Goal: Task Accomplishment & Management: Manage account settings

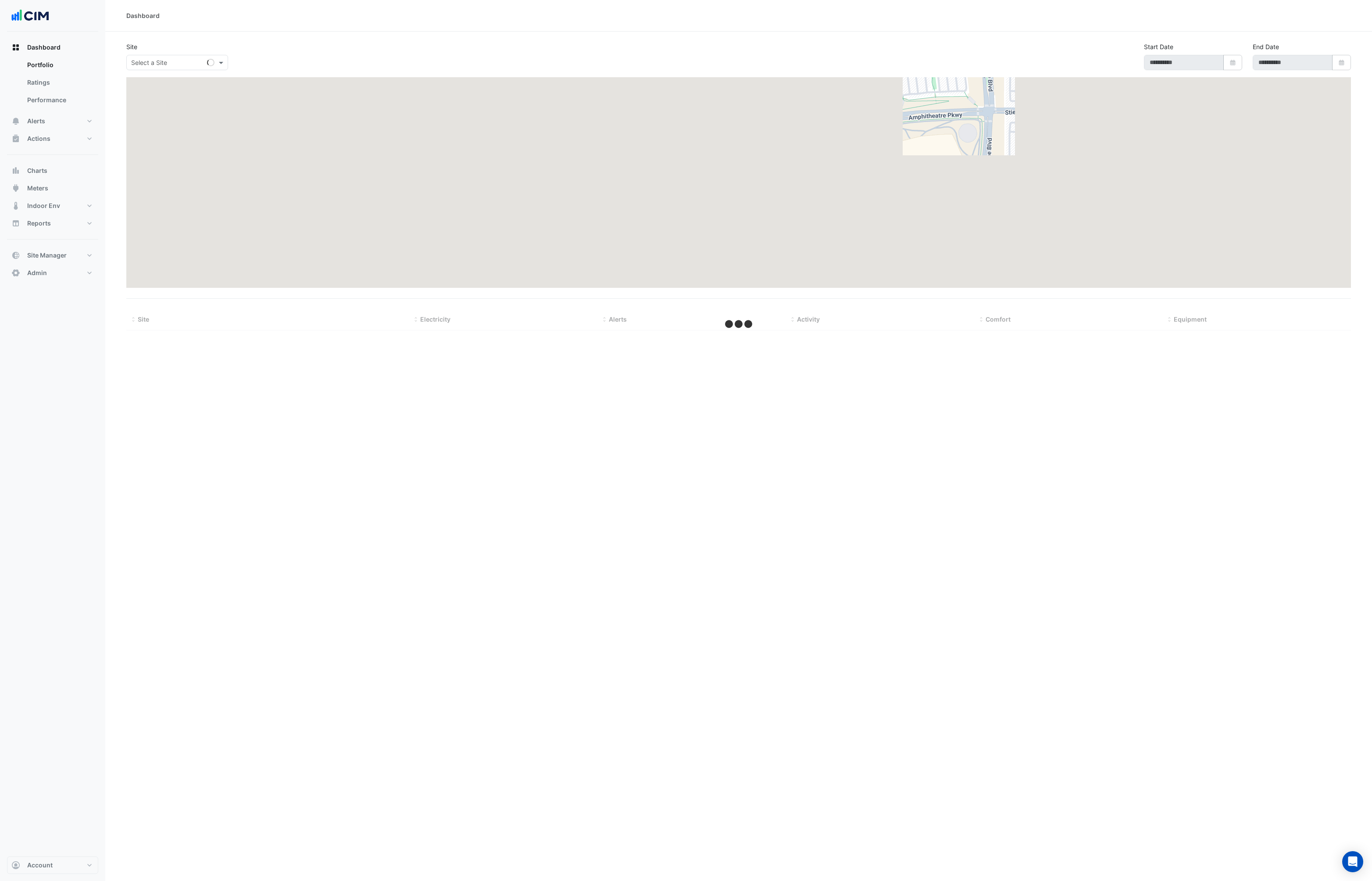
click at [39, 246] on div "Dashboard Portfolio Ratings Performance Alerts Site Rules Templates Actions Sit…" at bounding box center [52, 160] width 91 height 243
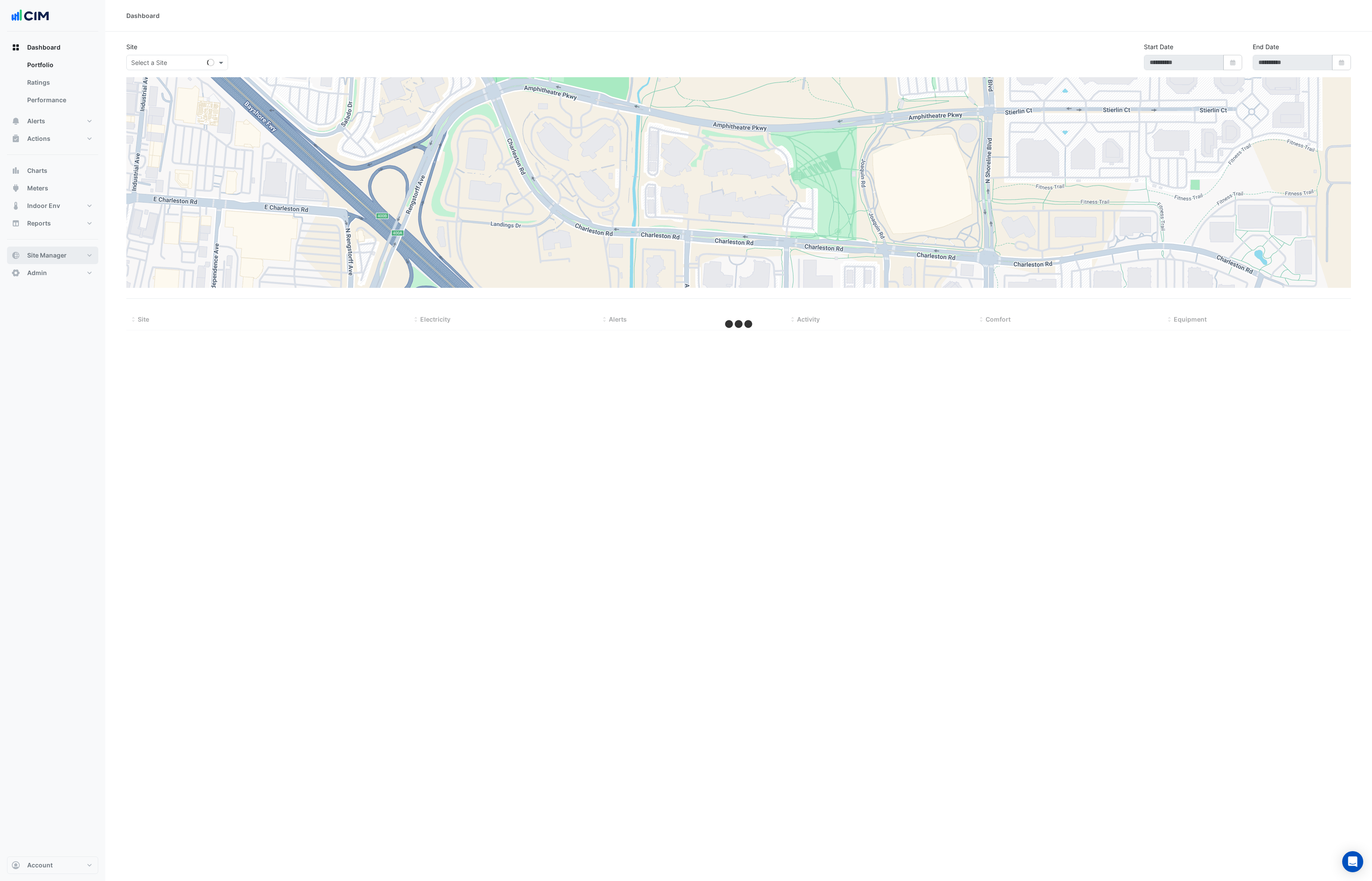
click at [84, 256] on button "Site Manager" at bounding box center [52, 255] width 91 height 18
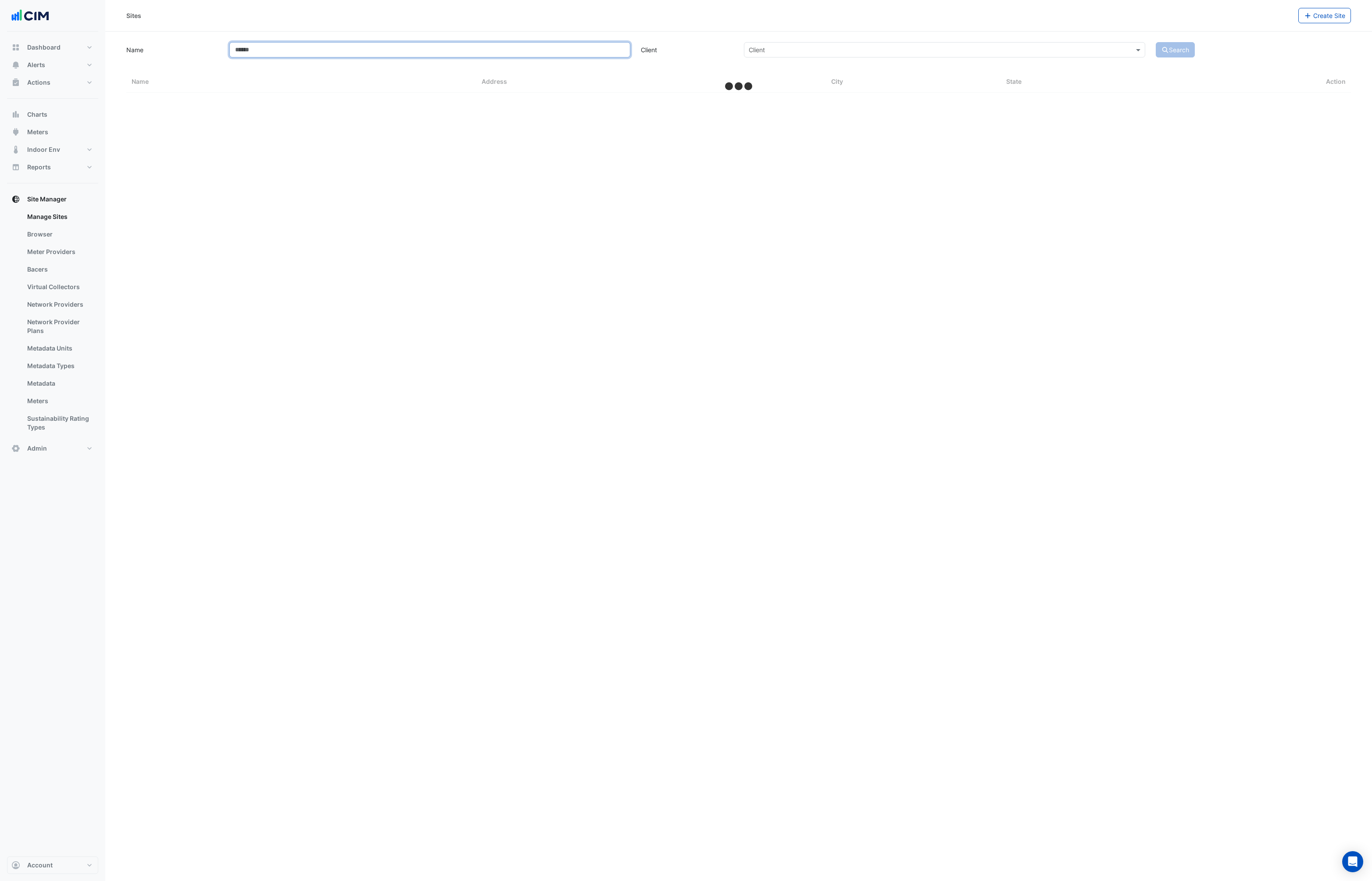
click at [277, 52] on input "Name" at bounding box center [430, 50] width 402 height 15
type input "*****"
select select "***"
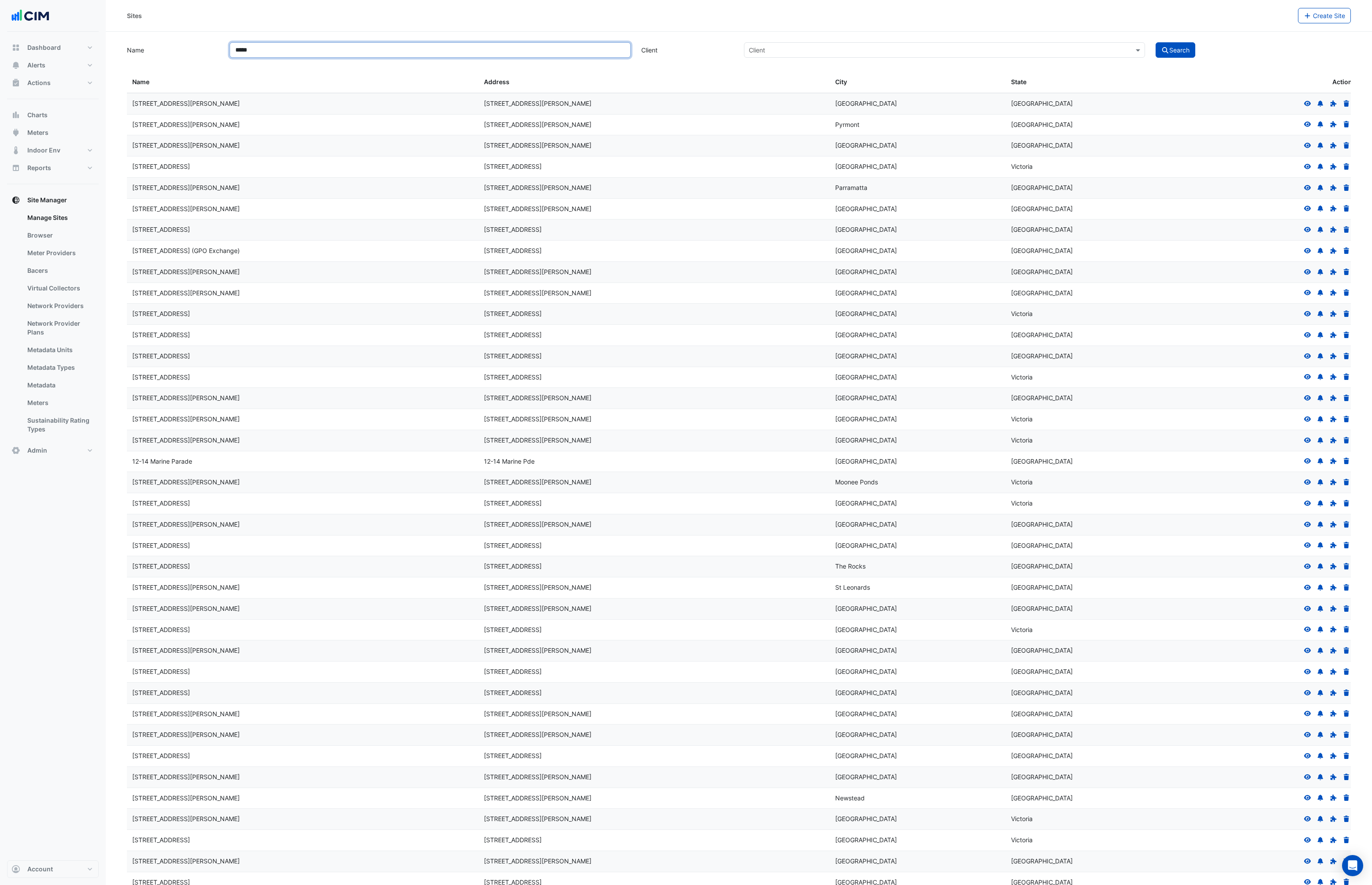
click at [283, 55] on input "*****" at bounding box center [430, 50] width 401 height 16
click at [1155, 42] on button "Search" at bounding box center [1175, 50] width 40 height 16
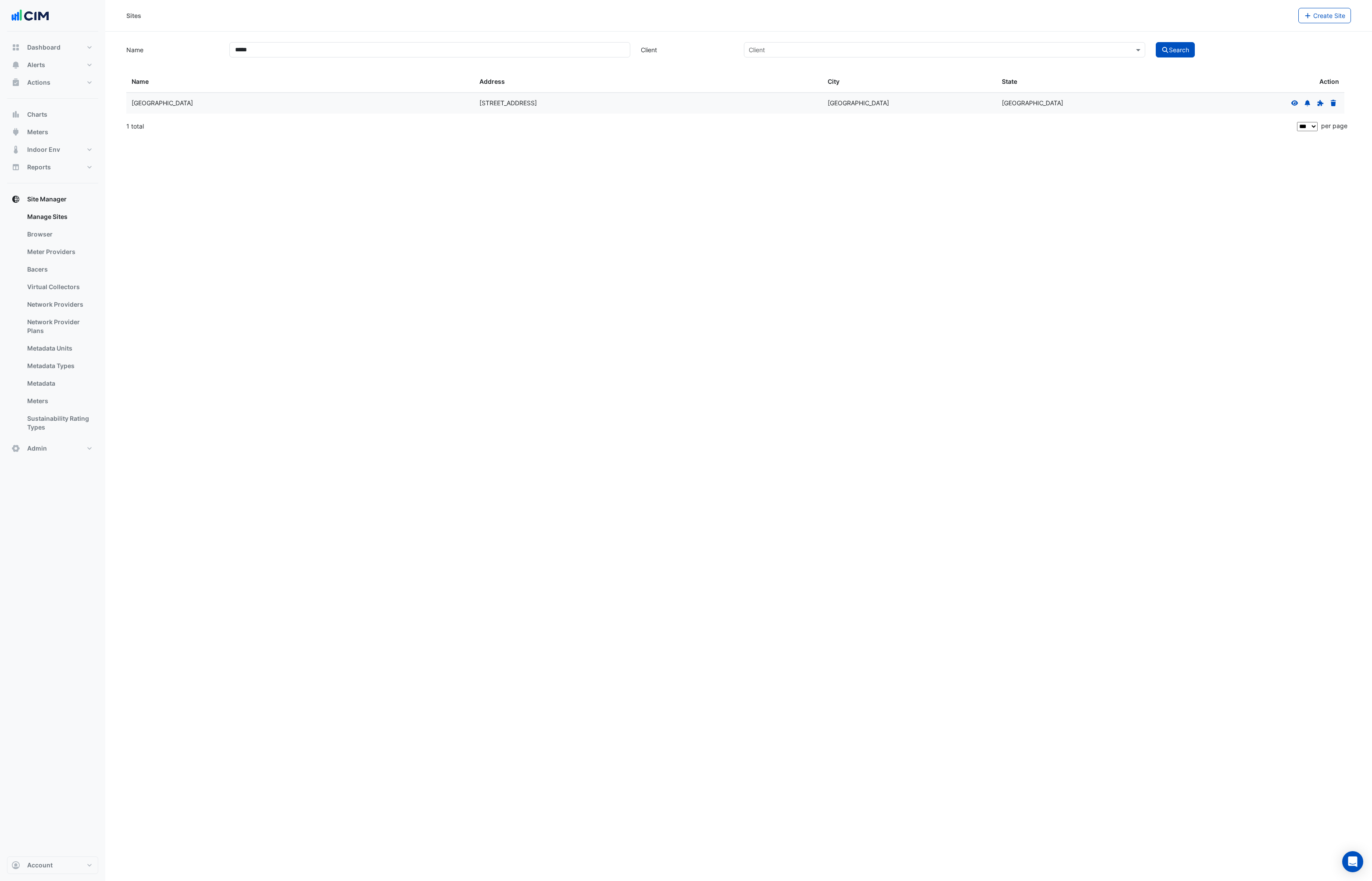
click at [1295, 103] on icon at bounding box center [1294, 103] width 7 height 5
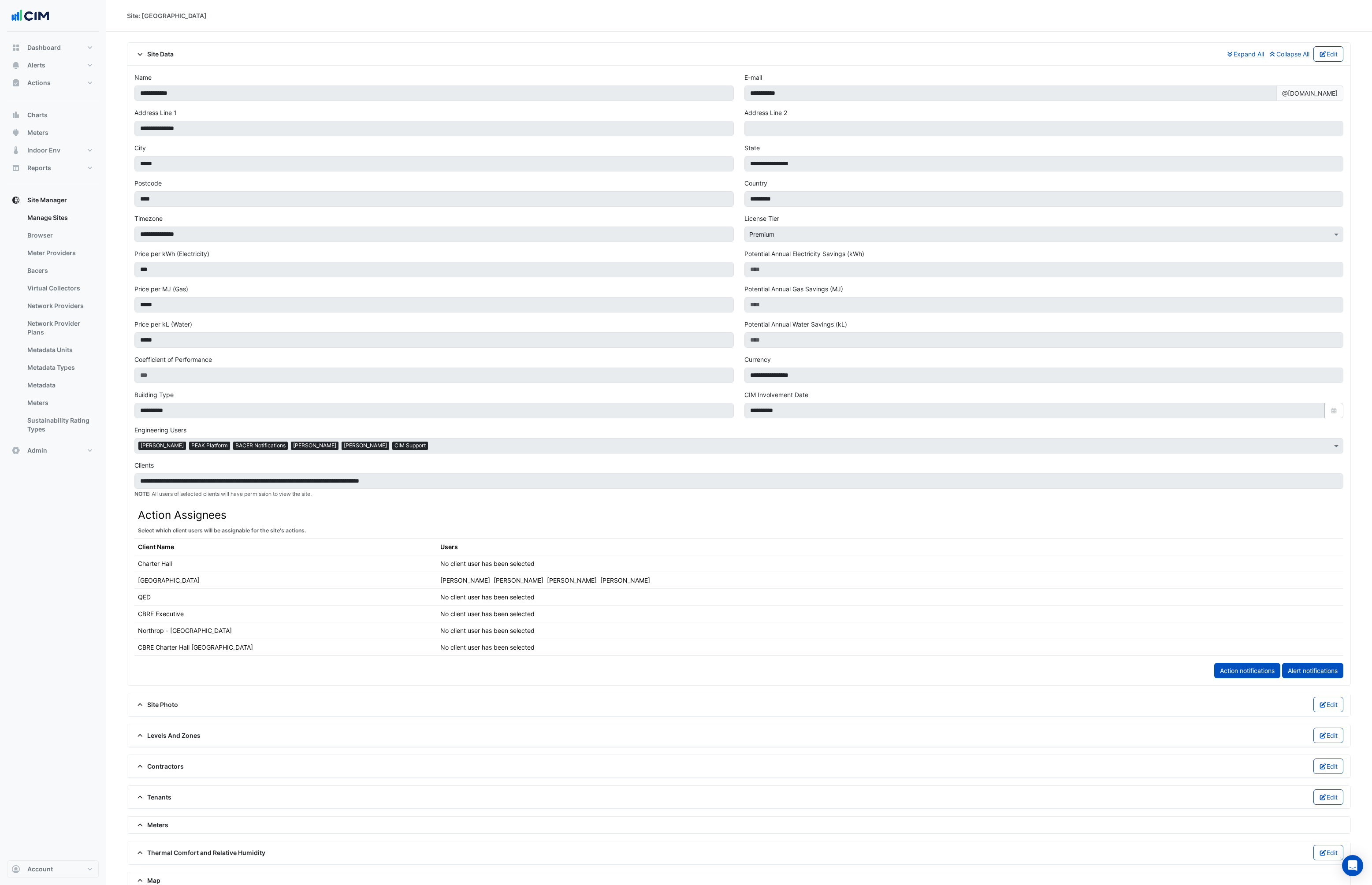
scroll to position [135, 0]
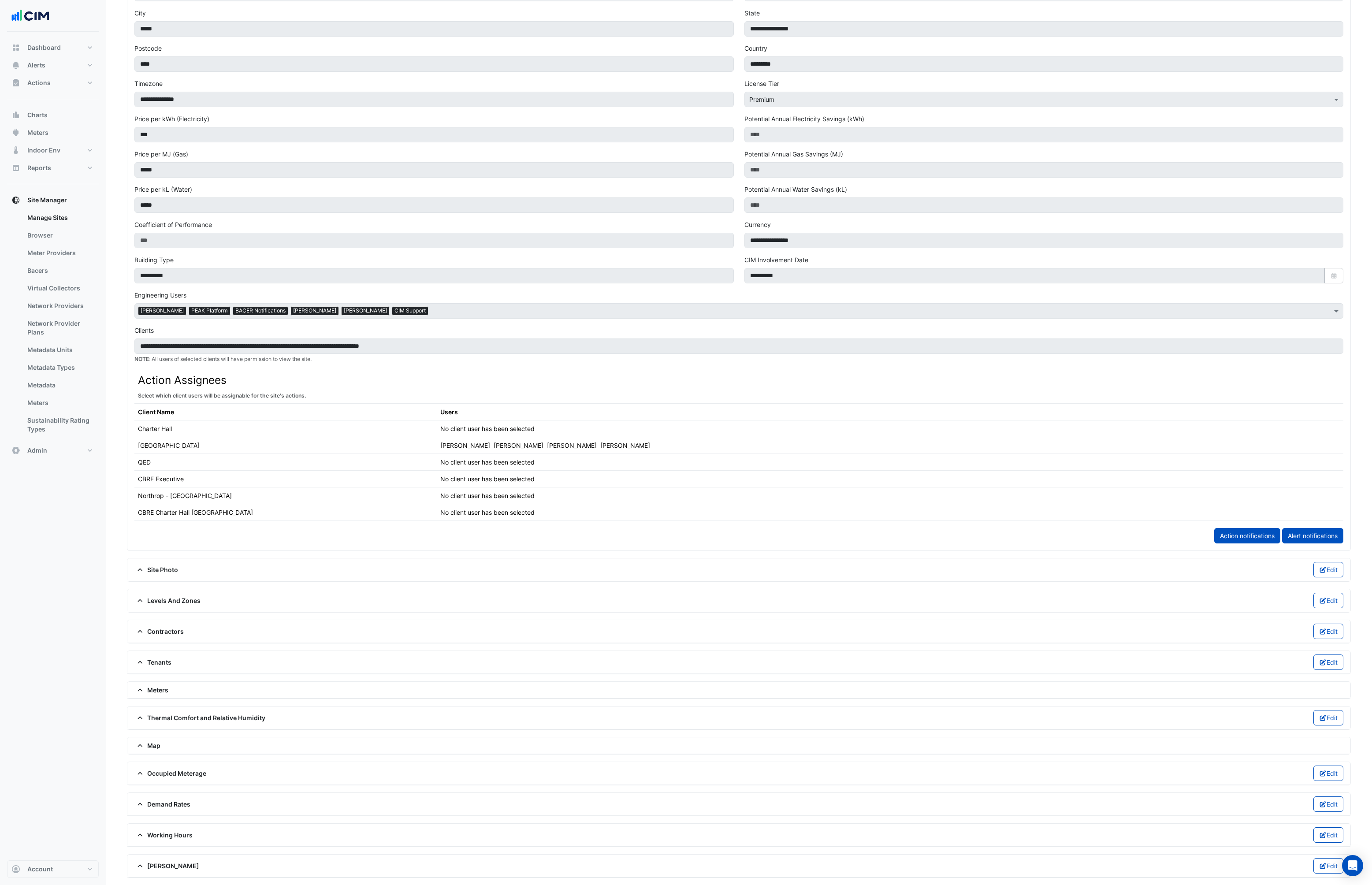
click at [141, 694] on span "Meters" at bounding box center [151, 690] width 34 height 9
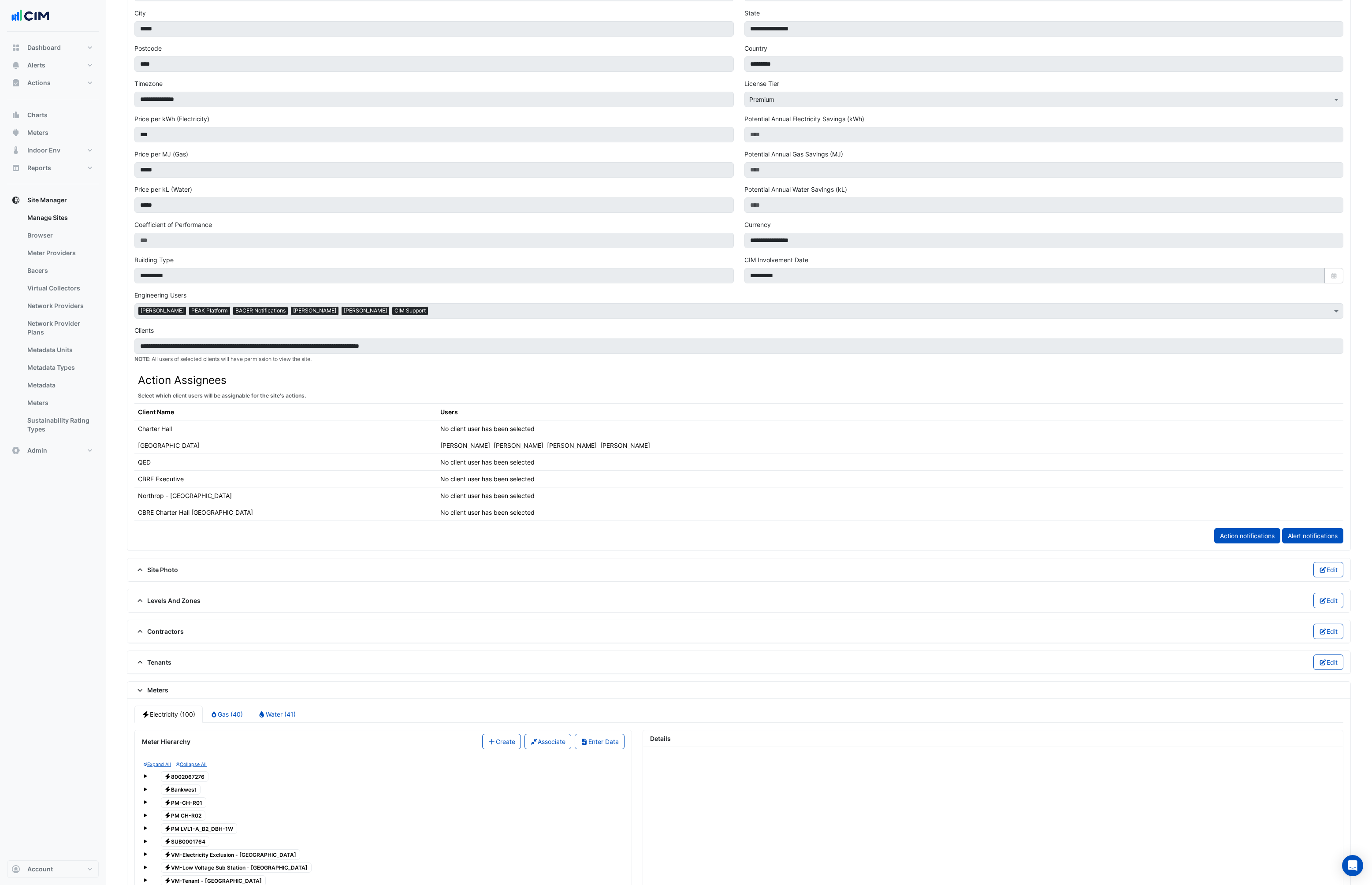
scroll to position [364, 0]
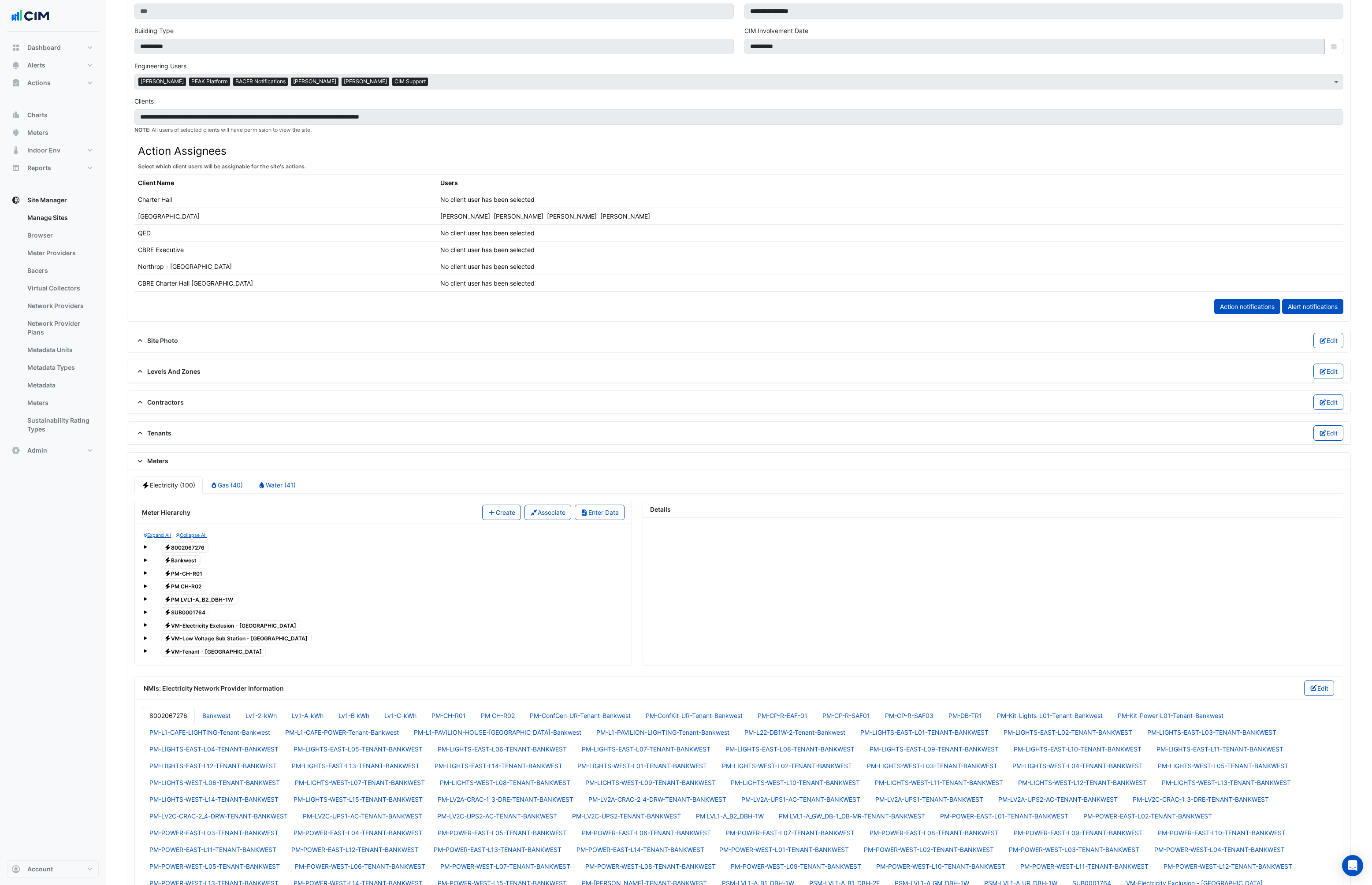
click at [146, 546] on span at bounding box center [145, 547] width 4 height 4
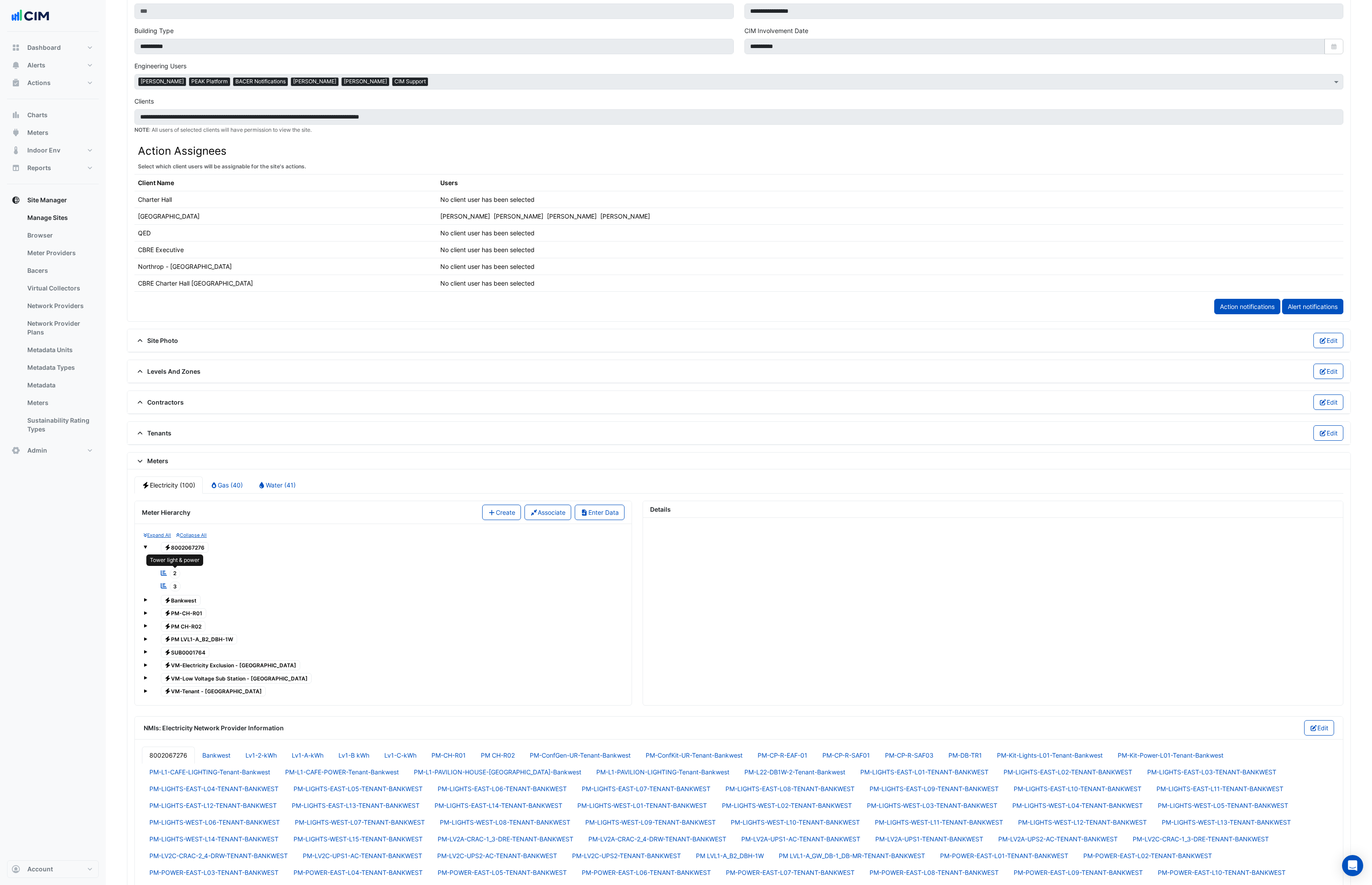
click at [178, 577] on span "2" at bounding box center [175, 573] width 11 height 10
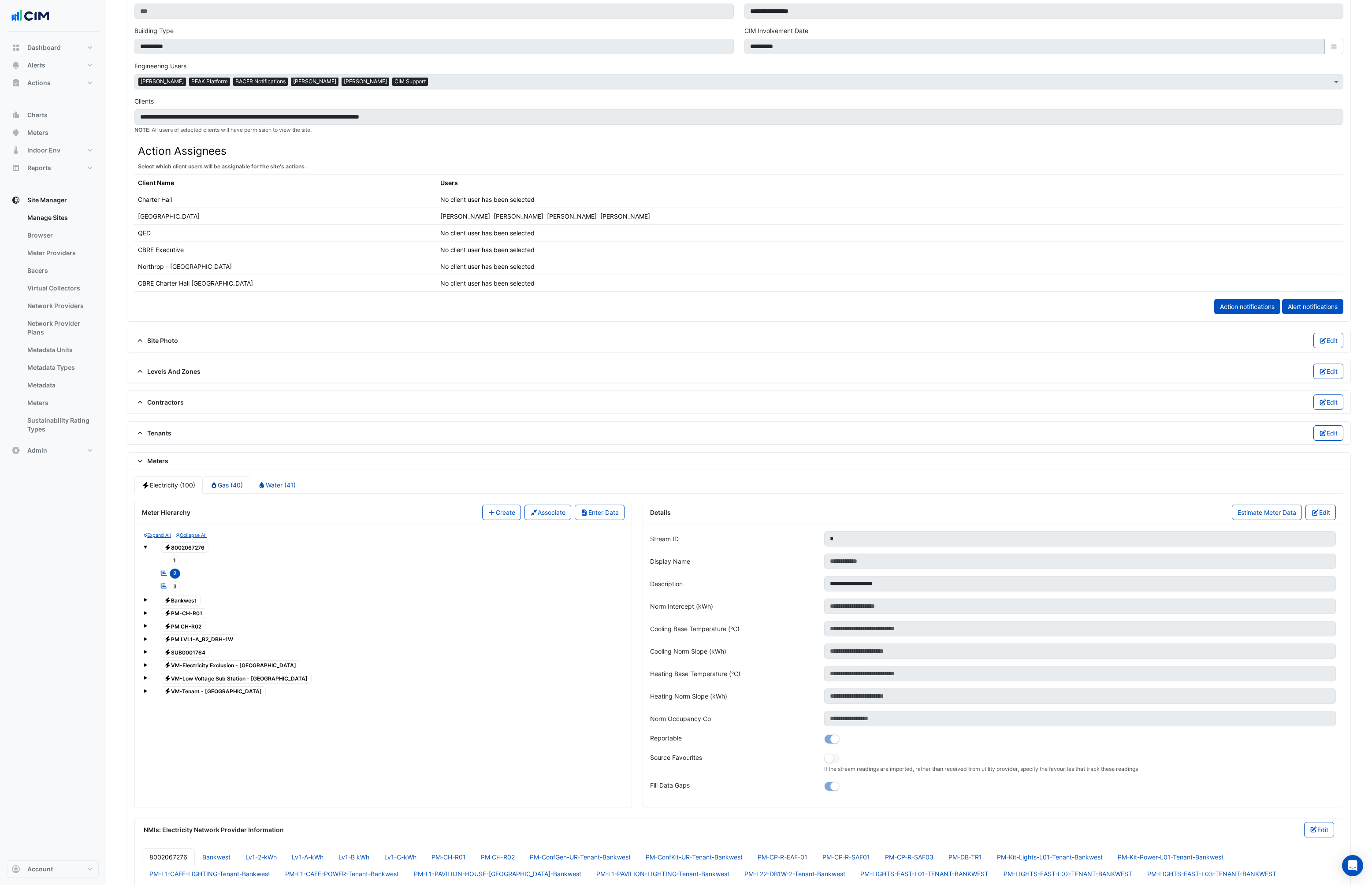
click at [215, 480] on link "Gas (40)" at bounding box center [227, 485] width 48 height 17
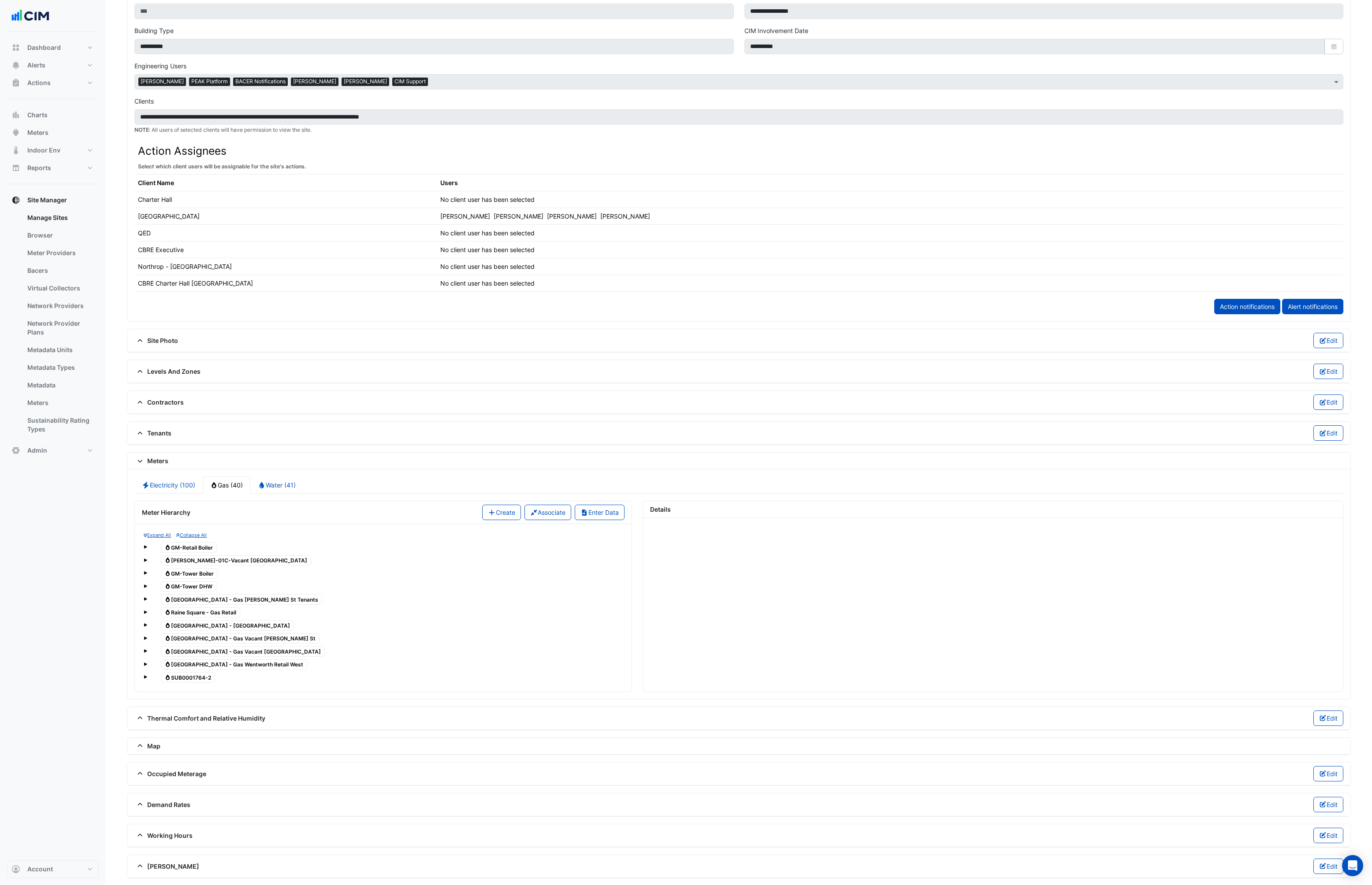
click at [145, 677] on span at bounding box center [145, 677] width 4 height 4
click at [143, 666] on span at bounding box center [145, 663] width 4 height 7
click at [143, 655] on div "Expand All Collapse All Gas GM-Retail Boiler Gas [PERSON_NAME]-01C-[GEOGRAPHIC_…" at bounding box center [383, 628] width 483 height 195
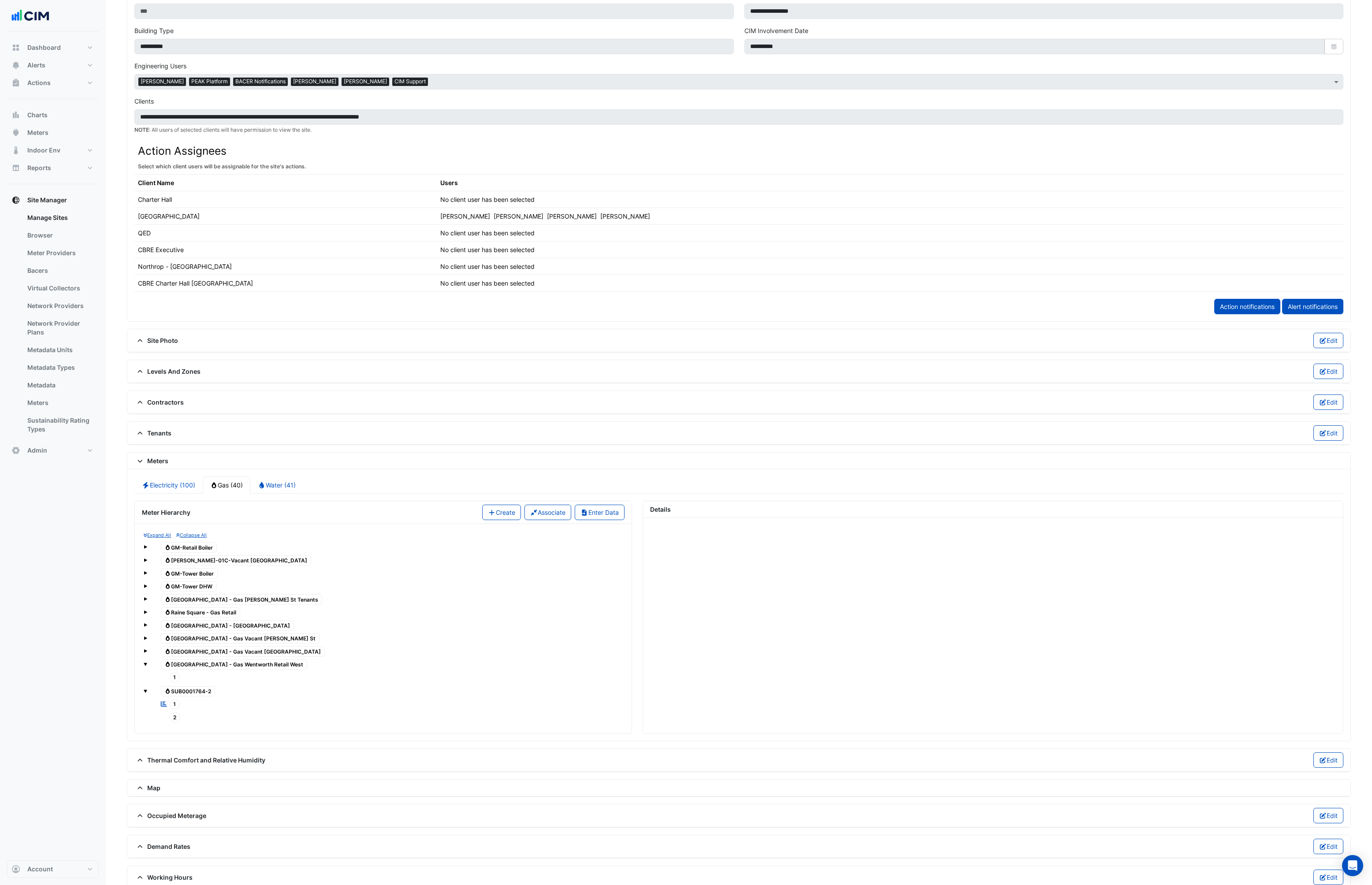
click at [144, 651] on span at bounding box center [145, 651] width 4 height 4
click at [182, 704] on span "Gas SUB0001764-2" at bounding box center [188, 705] width 55 height 11
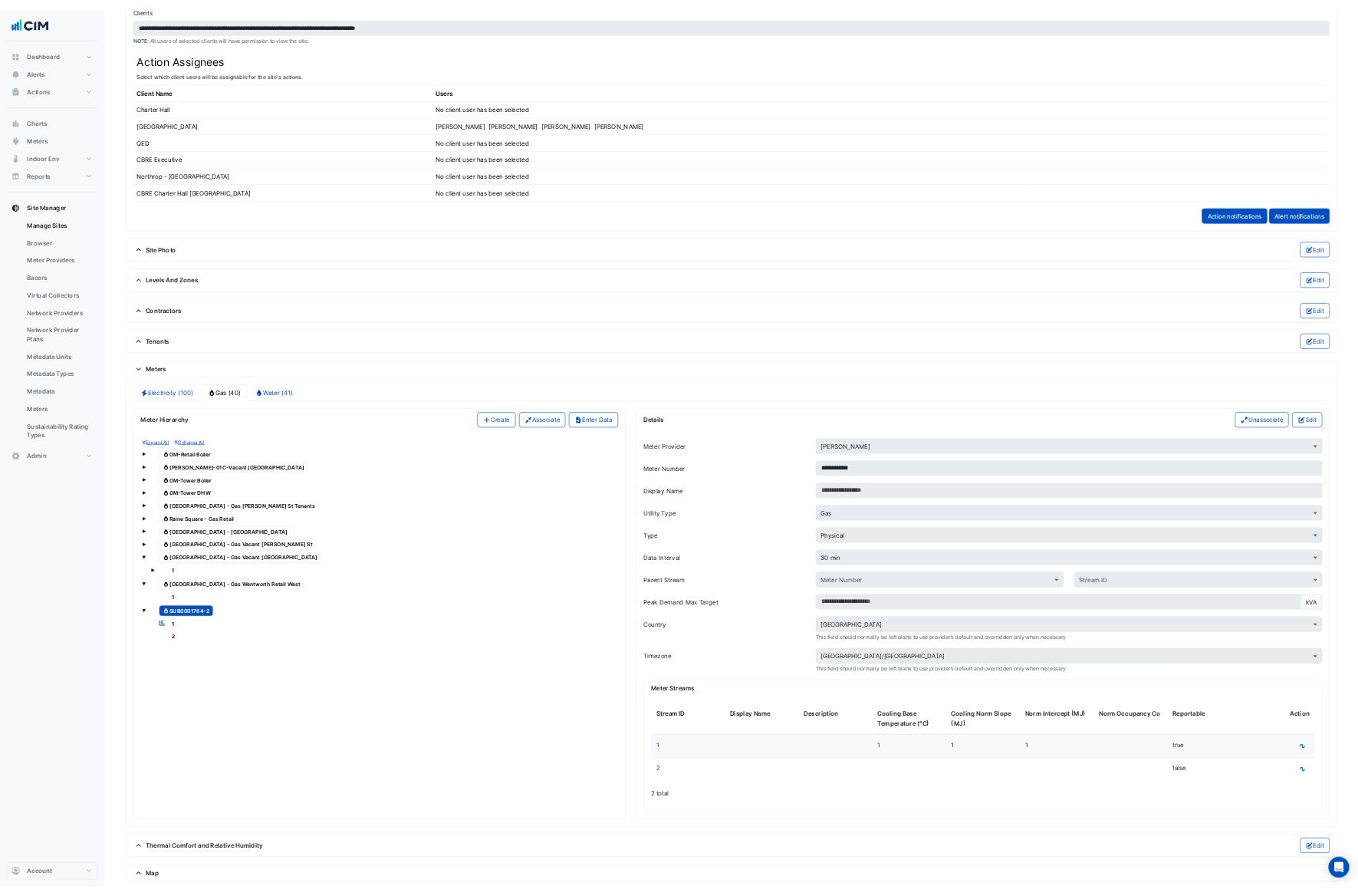
scroll to position [826, 0]
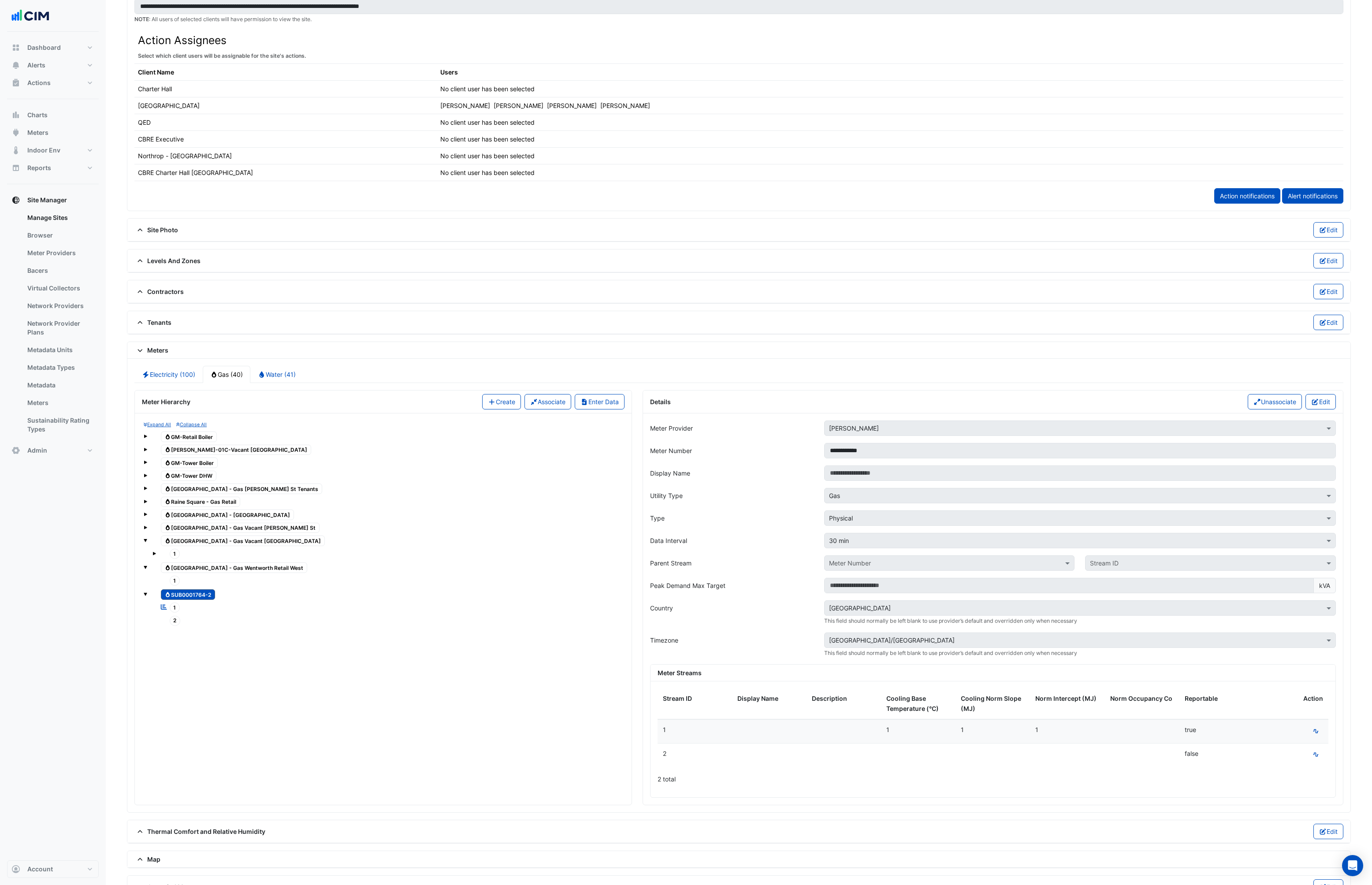
click at [173, 606] on span "1" at bounding box center [175, 607] width 11 height 10
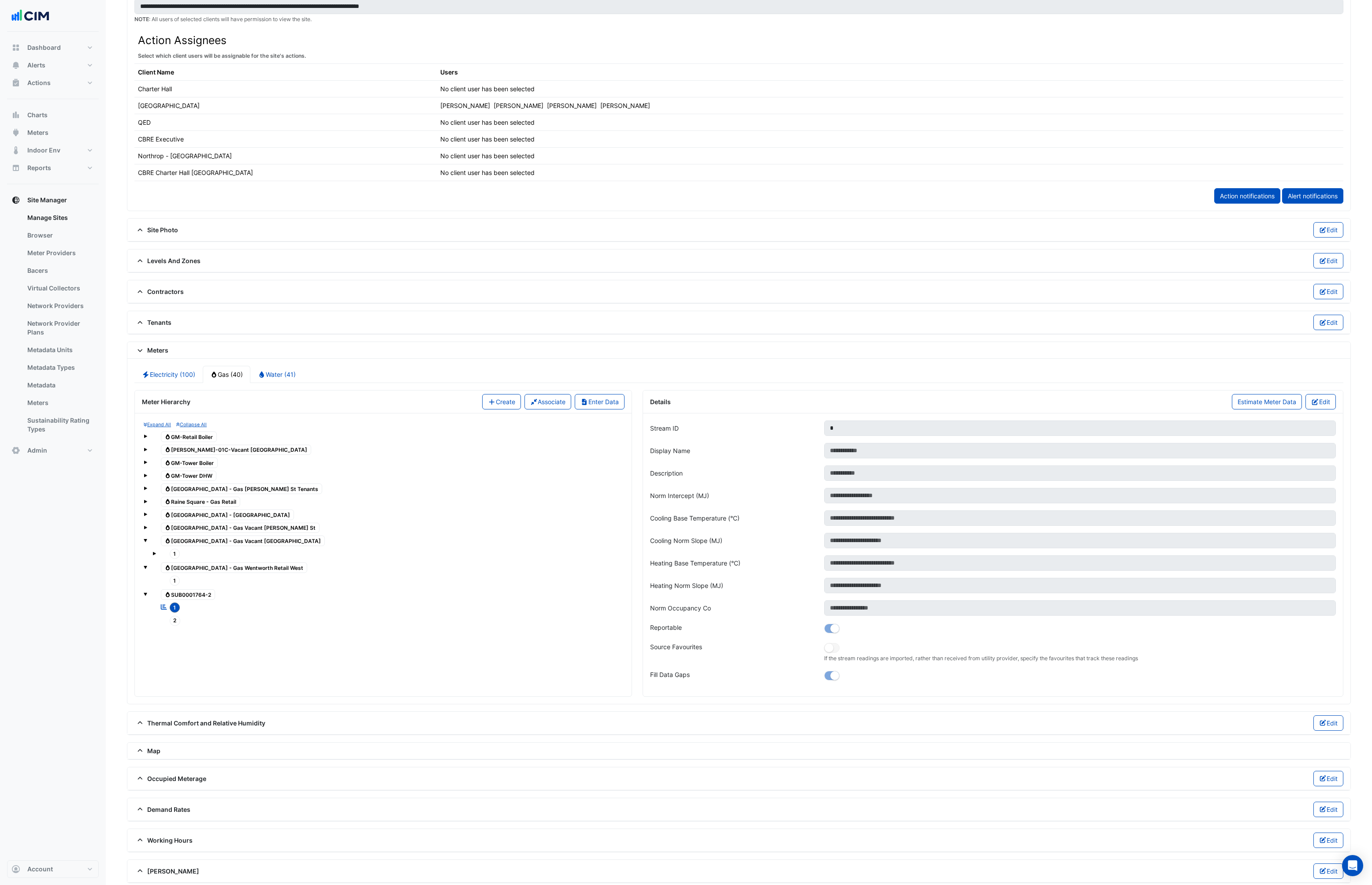
click at [176, 600] on div at bounding box center [387, 601] width 470 height 1
click at [179, 596] on span "Gas SUB0001764-2" at bounding box center [188, 594] width 55 height 11
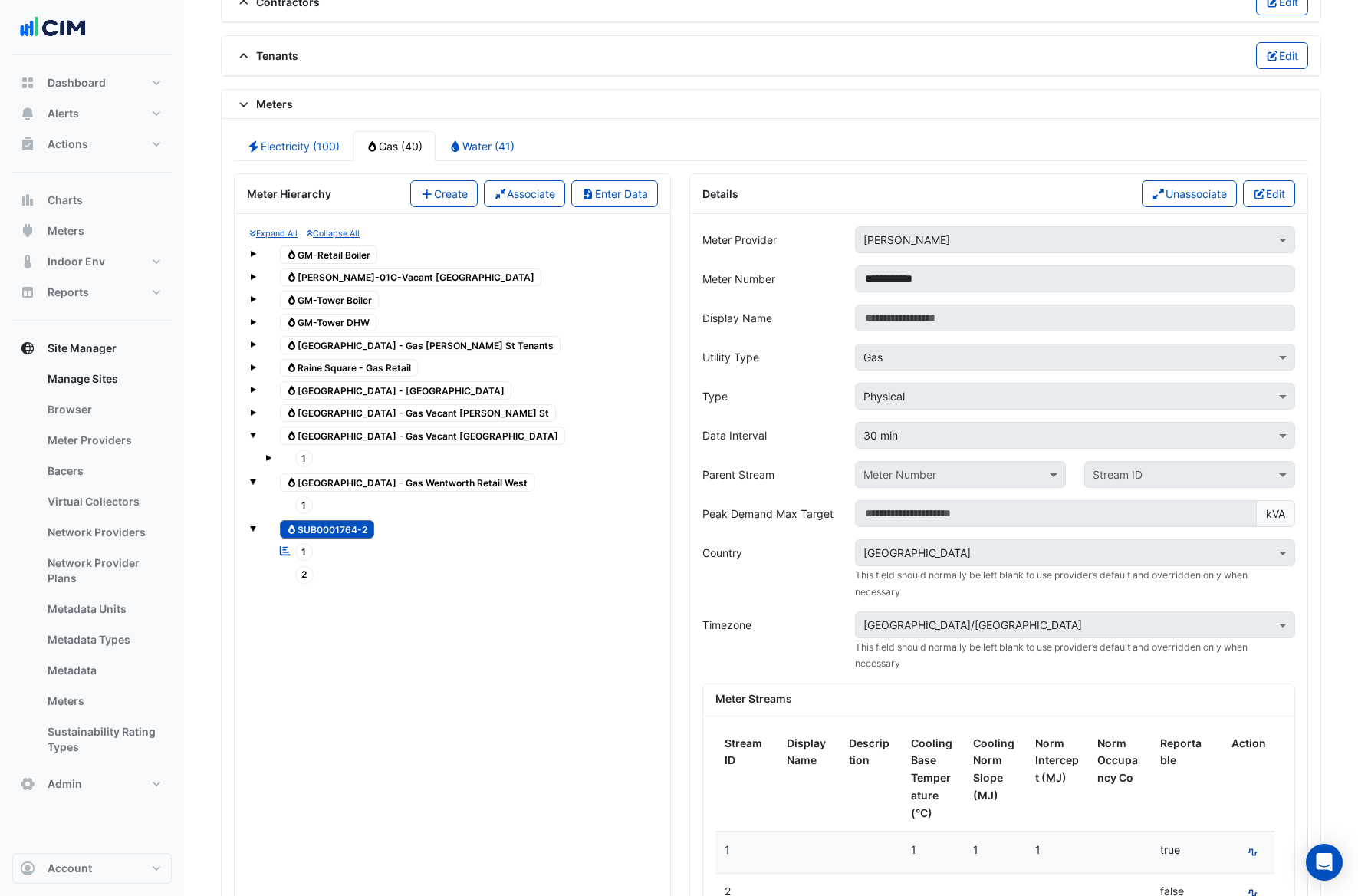
scroll to position [1628, 0]
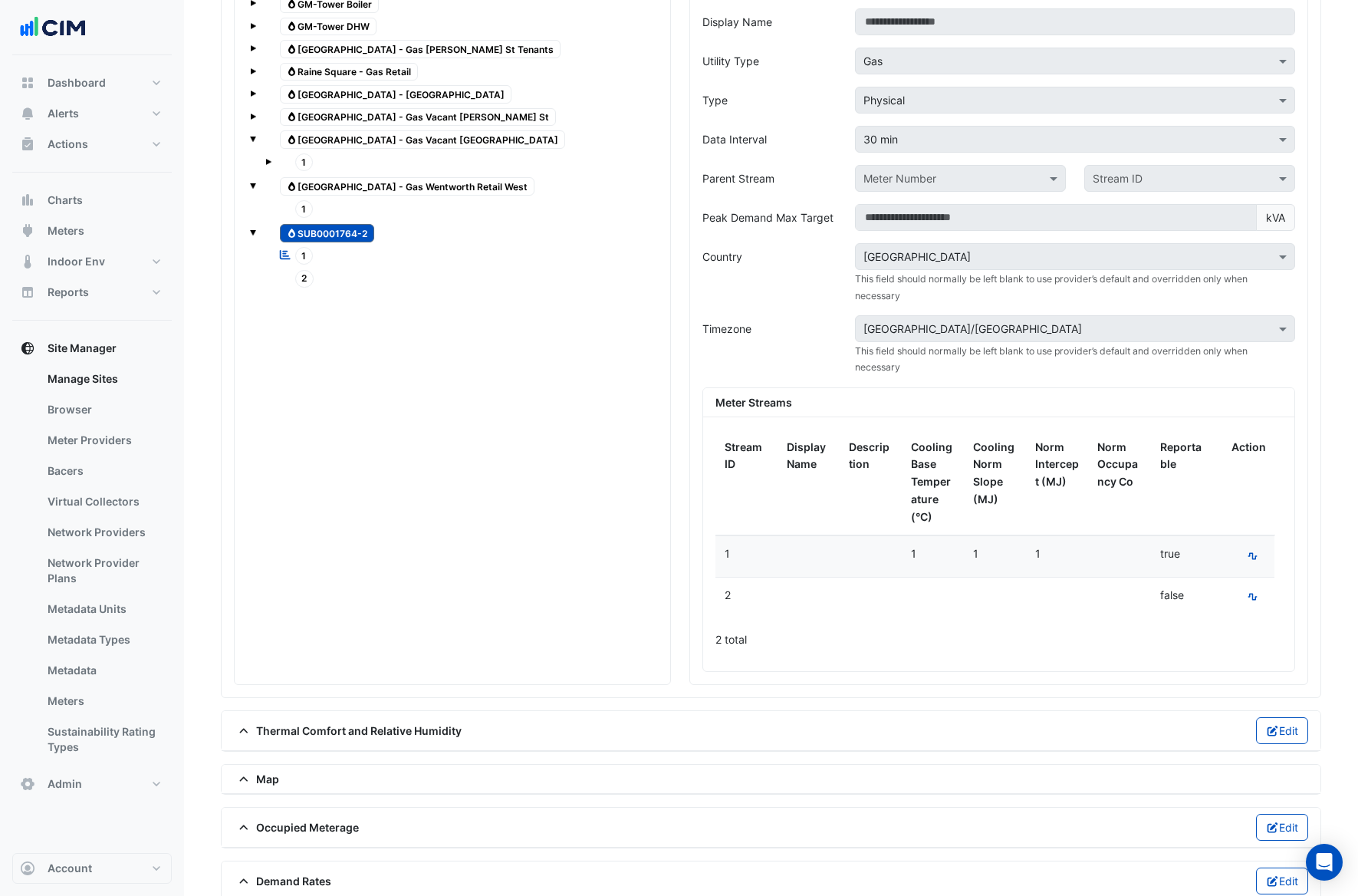
click at [302, 254] on span "1" at bounding box center [305, 255] width 19 height 18
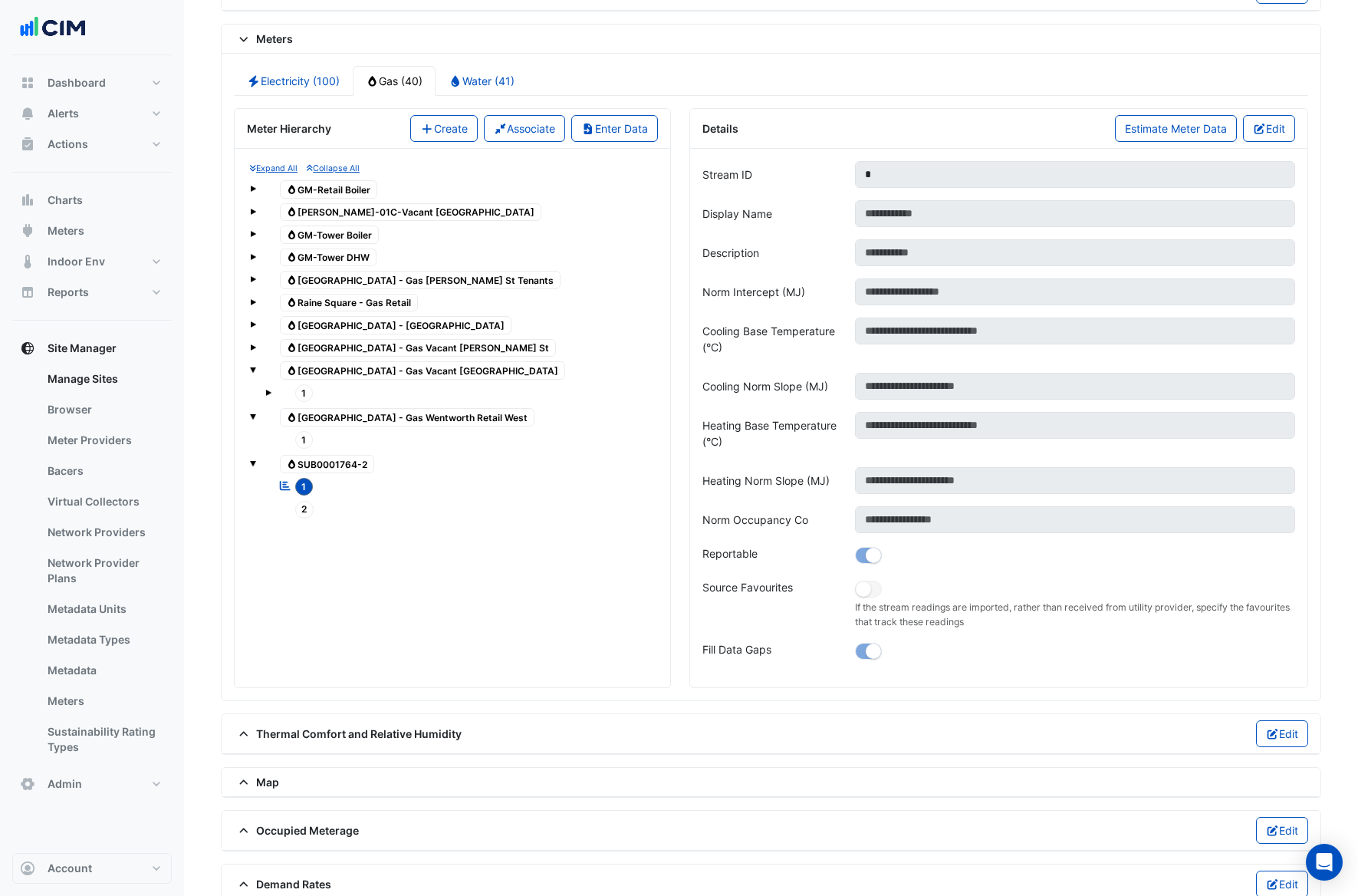
scroll to position [1398, 0]
click at [507, 75] on link "Water (41)" at bounding box center [482, 79] width 92 height 30
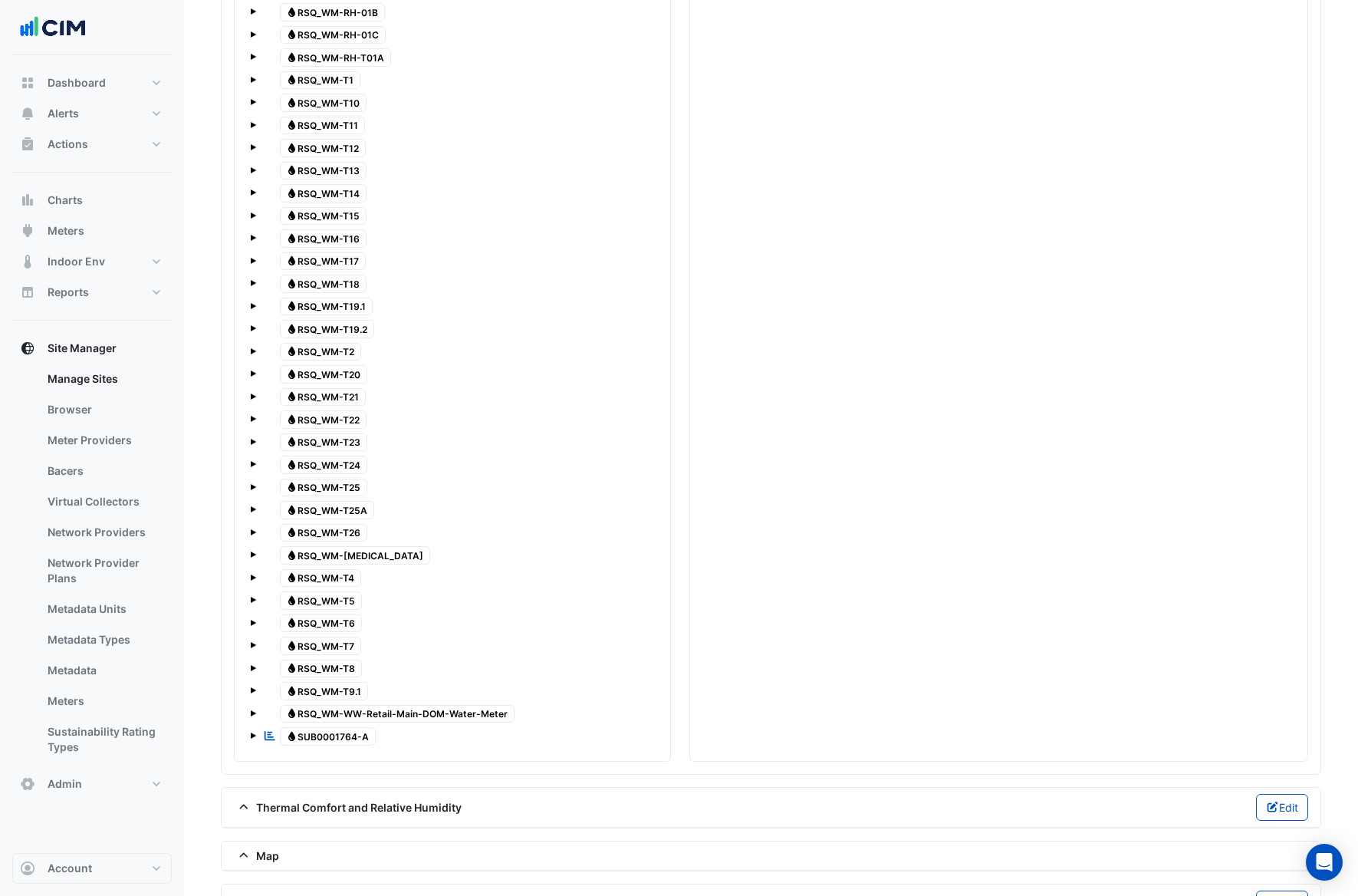
scroll to position [1957, 0]
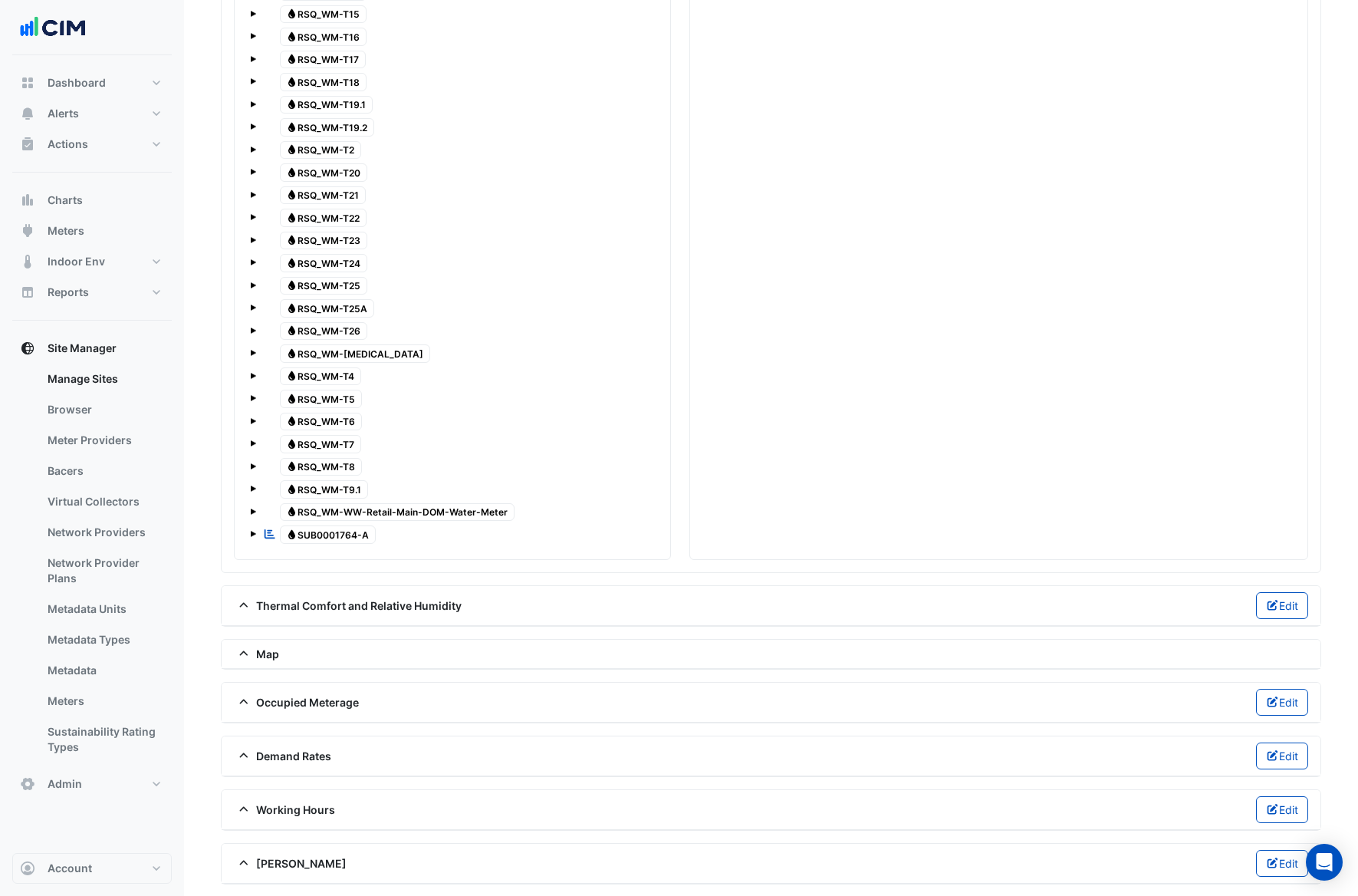
click at [250, 536] on span at bounding box center [252, 534] width 7 height 7
